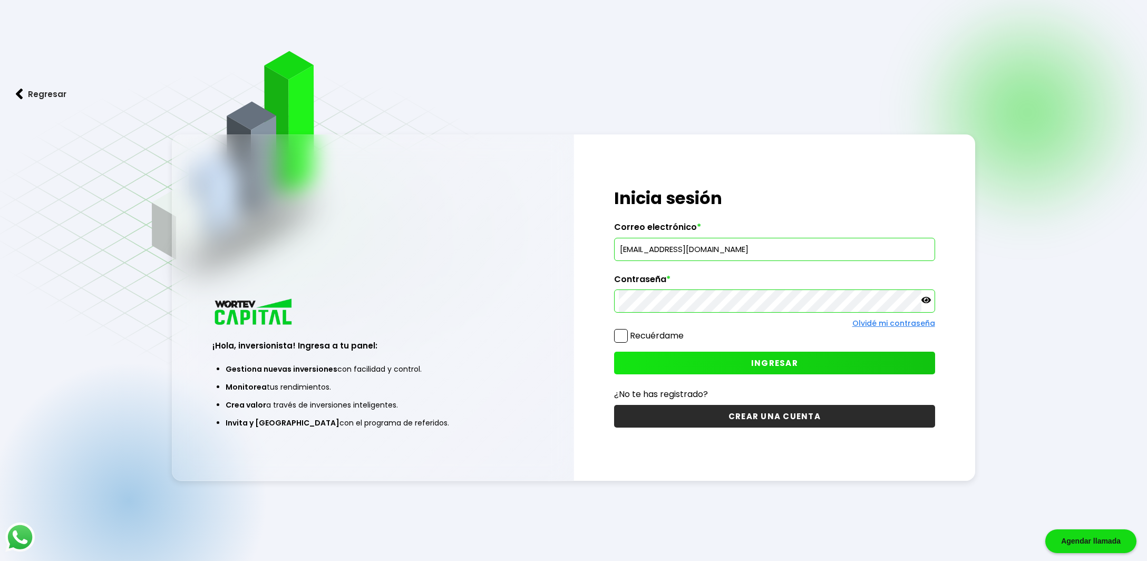
click at [928, 299] on icon at bounding box center [926, 300] width 9 height 6
click at [623, 333] on span at bounding box center [621, 336] width 14 height 14
click at [686, 331] on input "Recuérdame" at bounding box center [686, 331] width 0 height 0
click at [744, 368] on button "INGRESAR" at bounding box center [774, 363] width 321 height 23
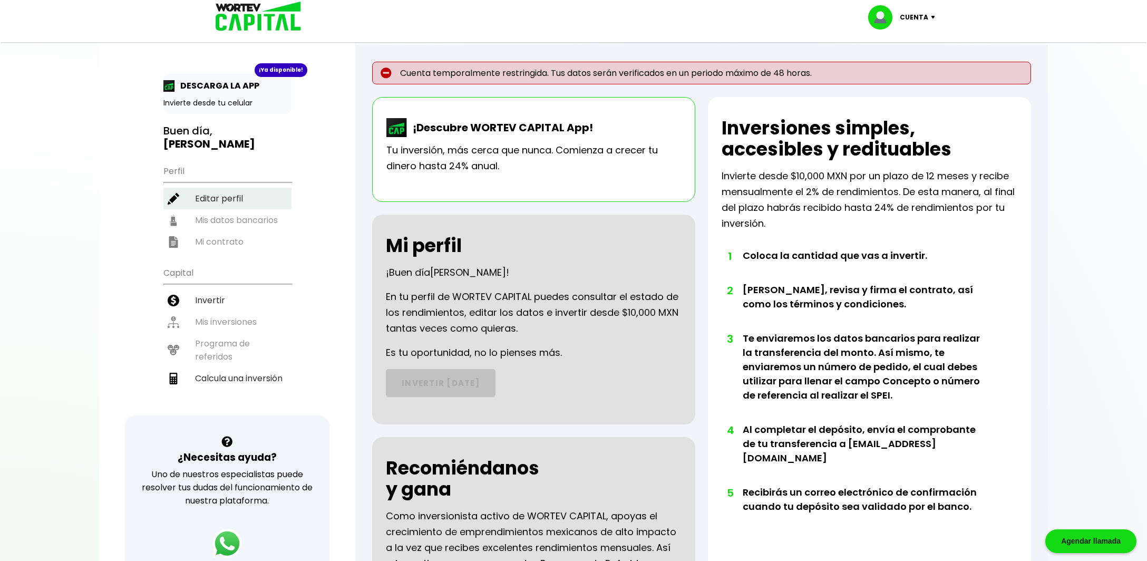
click at [200, 198] on li "Editar perfil" at bounding box center [227, 199] width 128 height 22
select select "Hombre"
select select "Posgrado"
select select "QT"
select select "Banorte"
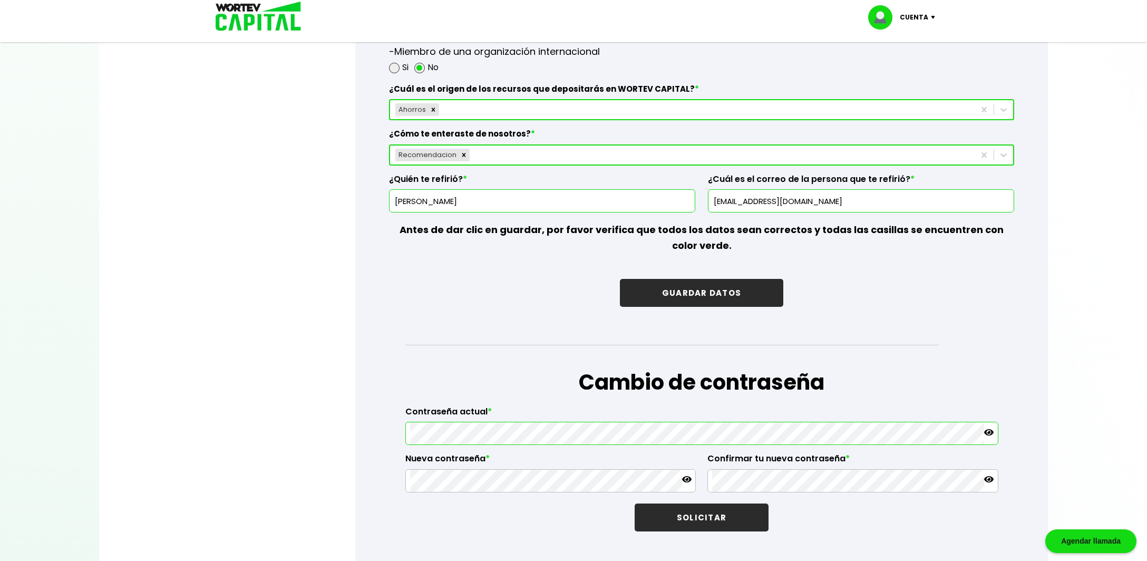
scroll to position [1556, 0]
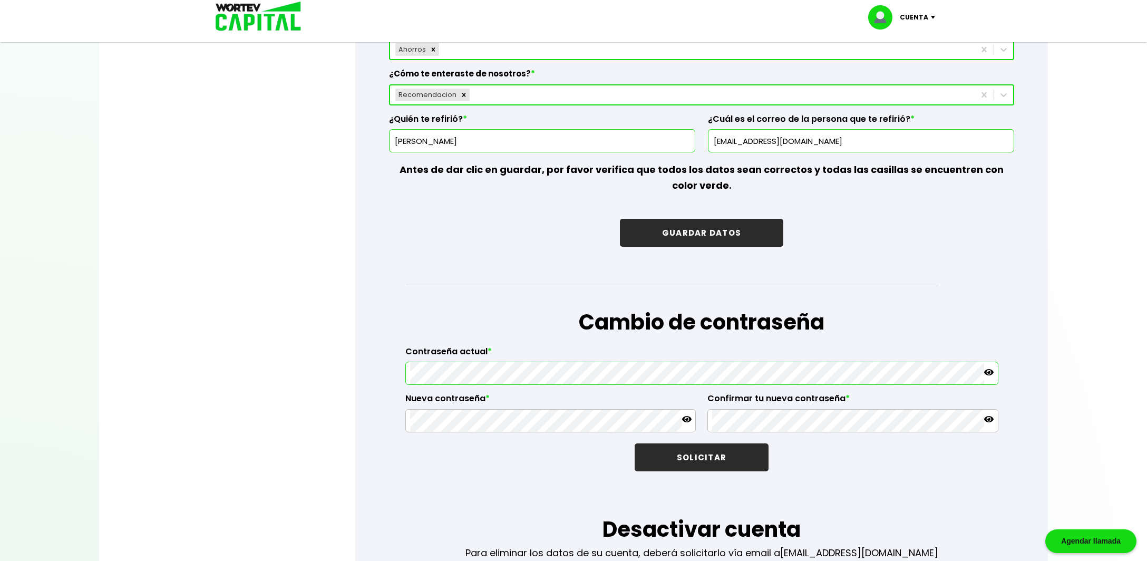
click at [690, 416] on icon at bounding box center [686, 419] width 9 height 6
click at [989, 416] on icon at bounding box center [988, 419] width 9 height 6
click at [992, 369] on icon at bounding box center [988, 372] width 9 height 6
click at [712, 448] on button "SOLICITAR" at bounding box center [702, 457] width 134 height 28
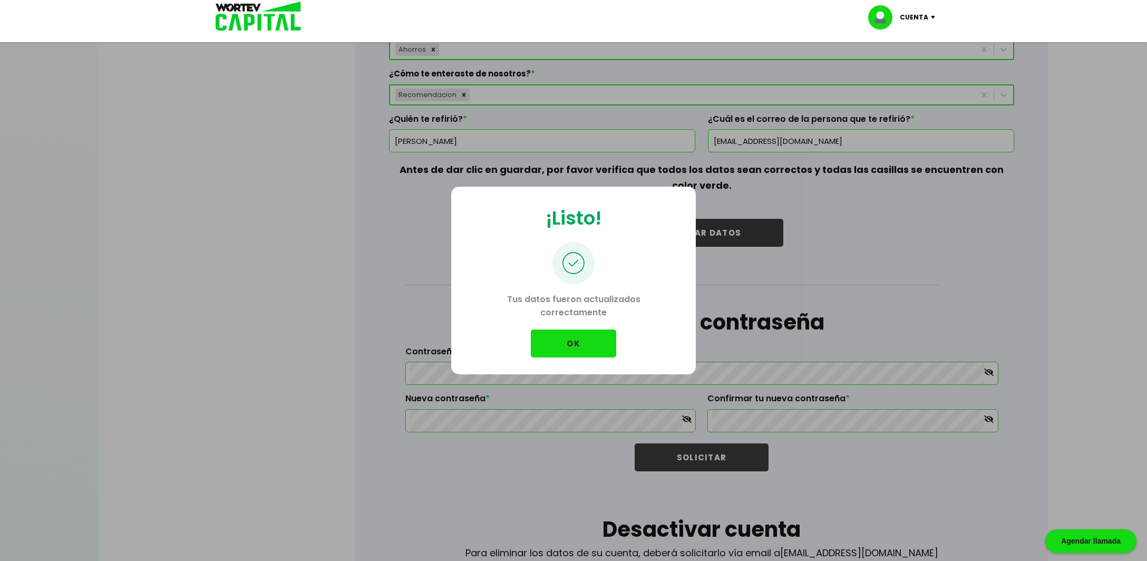
click at [572, 340] on button "OK" at bounding box center [573, 344] width 85 height 28
